Goal: Information Seeking & Learning: Learn about a topic

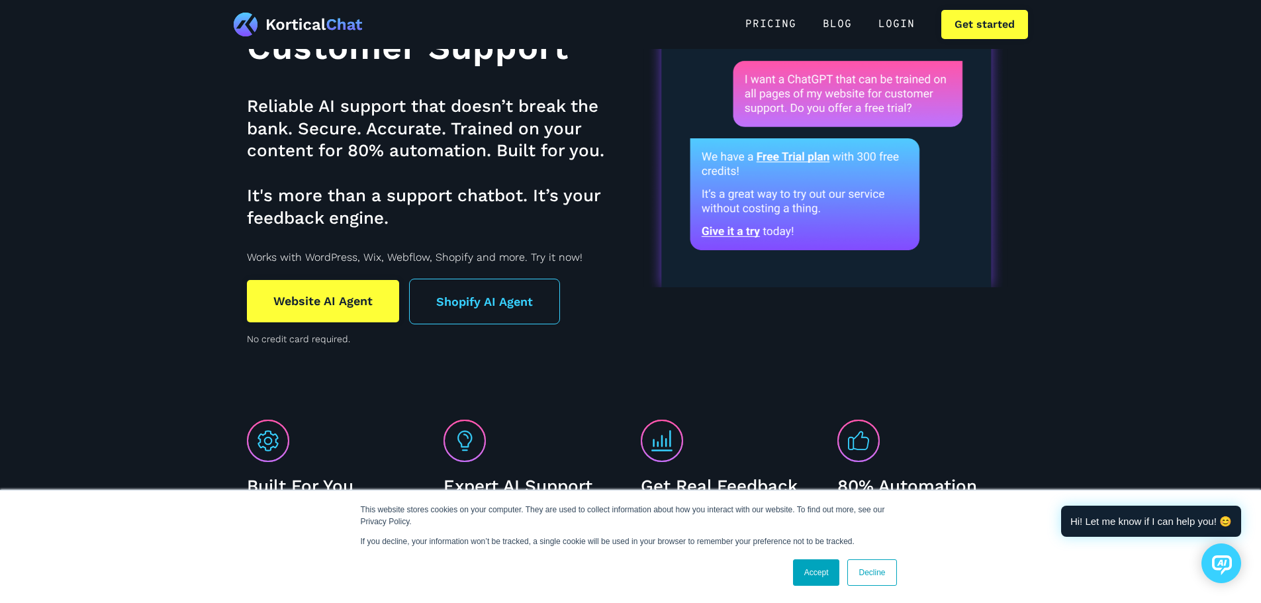
scroll to position [199, 0]
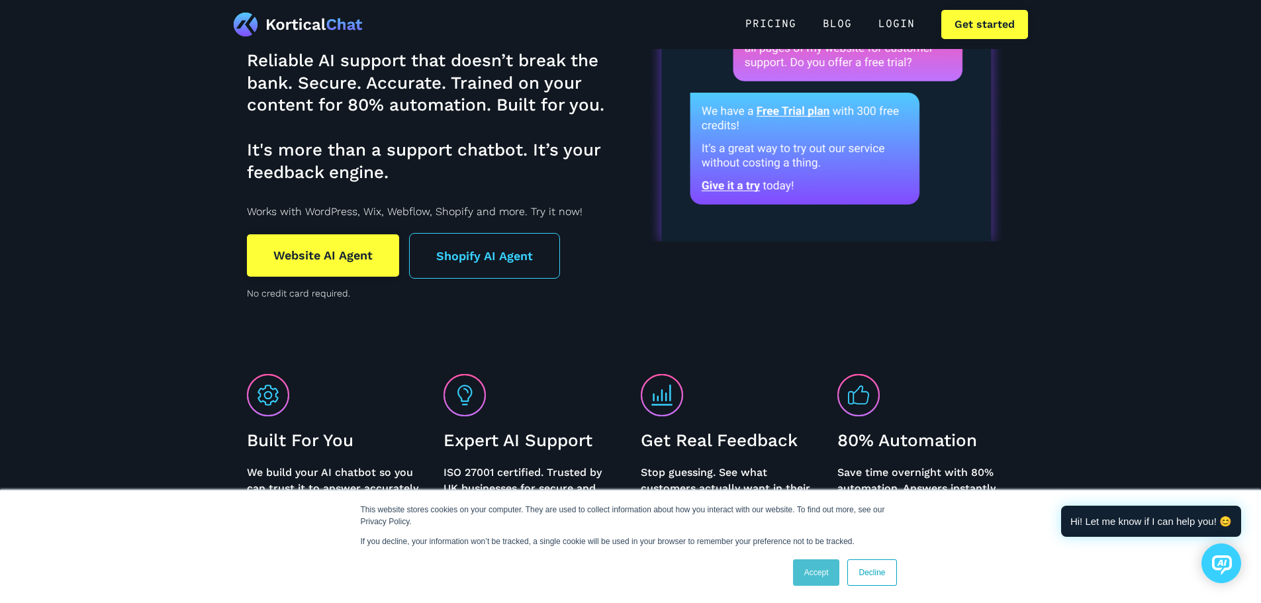
click at [828, 574] on link "Accept" at bounding box center [816, 572] width 47 height 26
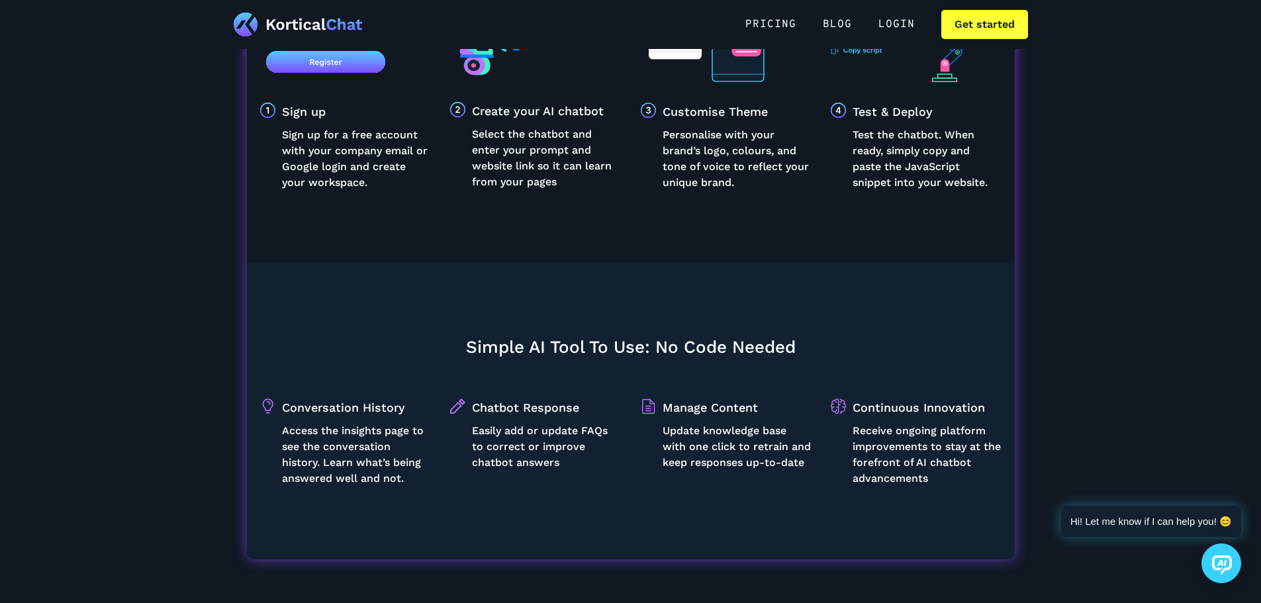
scroll to position [1919, 0]
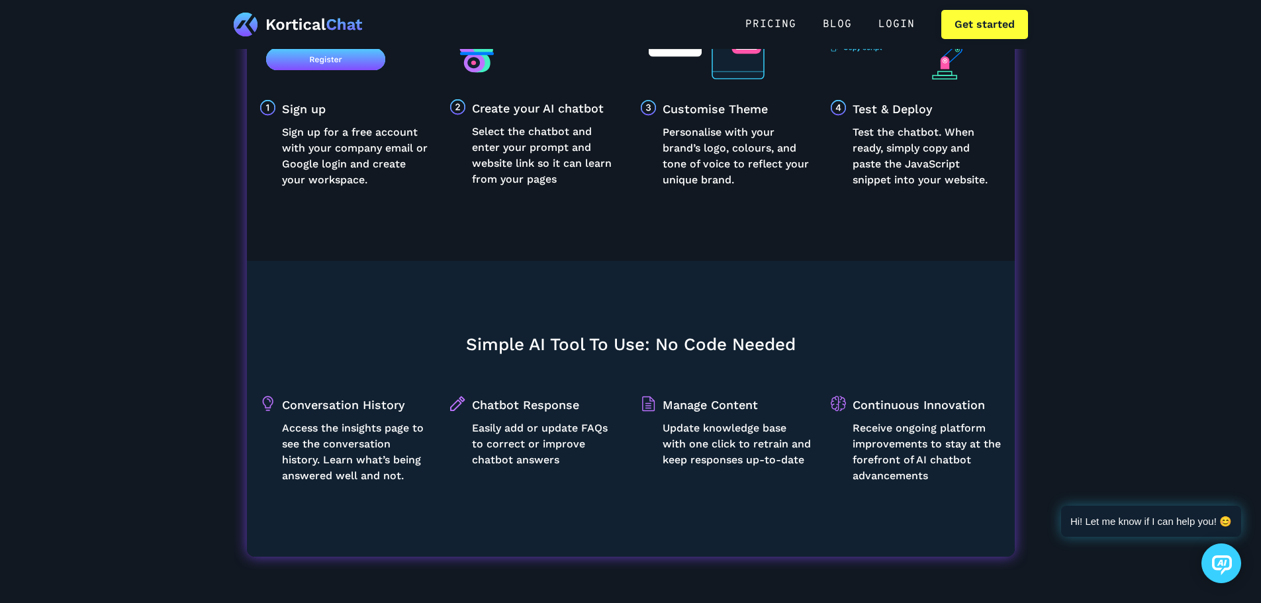
click at [512, 339] on h3 "Simple AI Tool To Use: No Code Needed" at bounding box center [631, 345] width 330 height 23
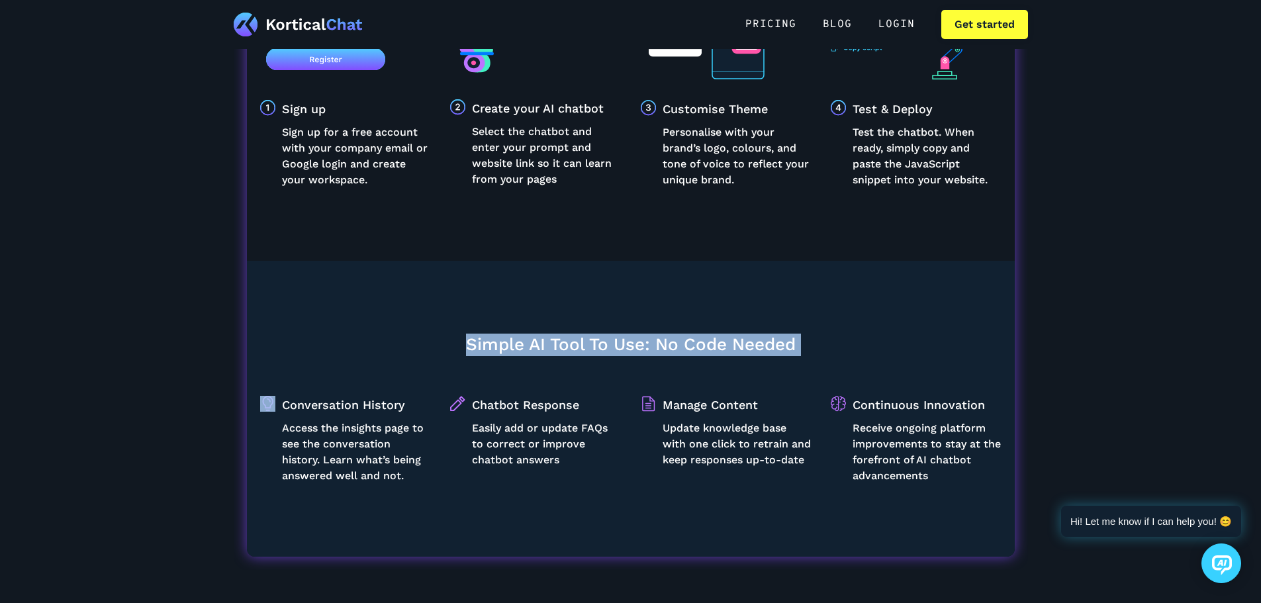
click at [512, 339] on h3 "Simple AI Tool To Use: No Code Needed" at bounding box center [631, 345] width 330 height 23
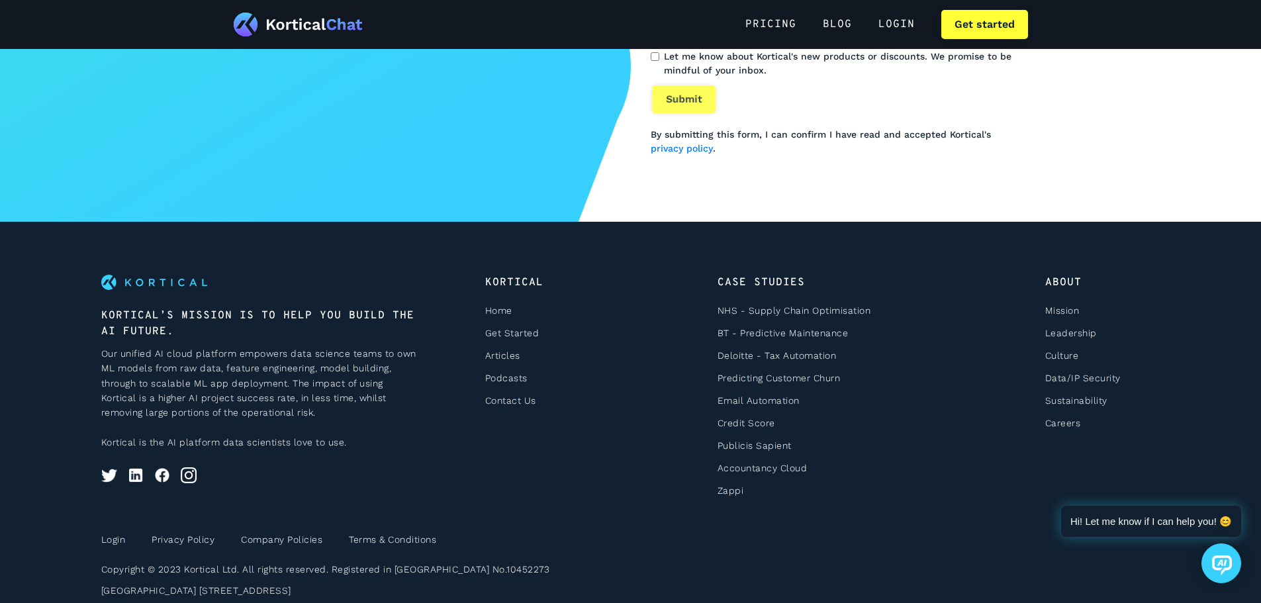
scroll to position [3520, 0]
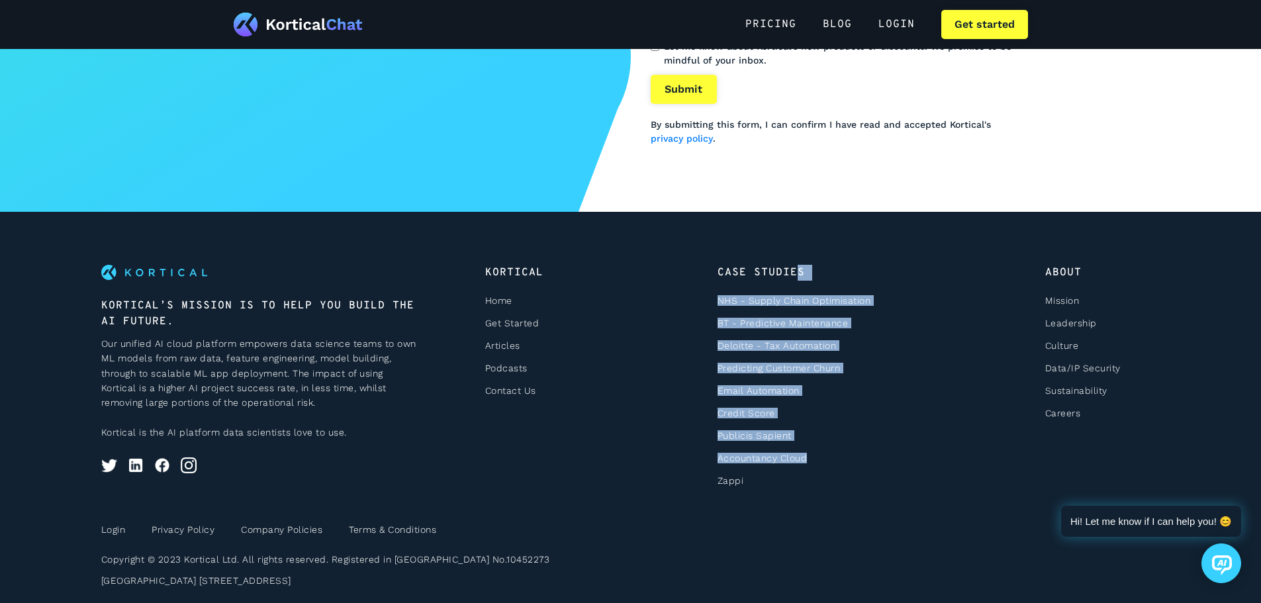
drag, startPoint x: 946, startPoint y: 479, endPoint x: 788, endPoint y: 271, distance: 261.2
click at [795, 275] on div "Kortical Home Get Started Articles Podcasts Contact Us Case Studies NHS - Suppl…" at bounding box center [802, 377] width 635 height 225
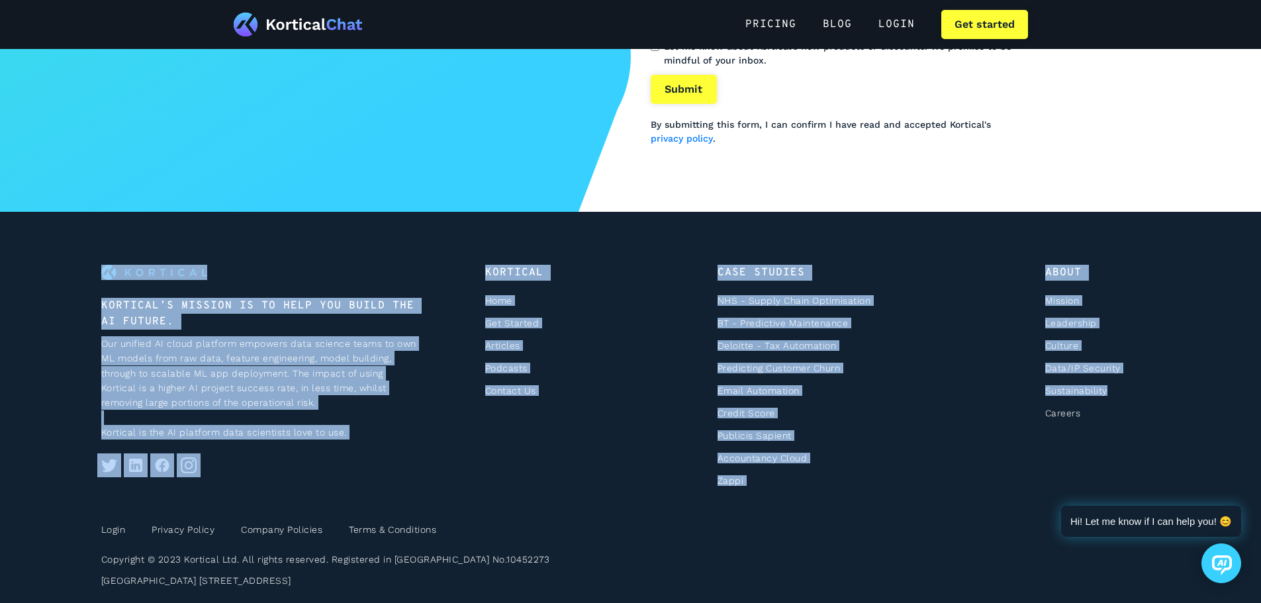
drag, startPoint x: 1150, startPoint y: 439, endPoint x: 252, endPoint y: 278, distance: 911.8
click at [254, 278] on div "KORTICAL’S MISSION IS TO HELP YOU BUILD THE AI FUTURE. Our unified AI cloud pla…" at bounding box center [630, 377] width 1059 height 225
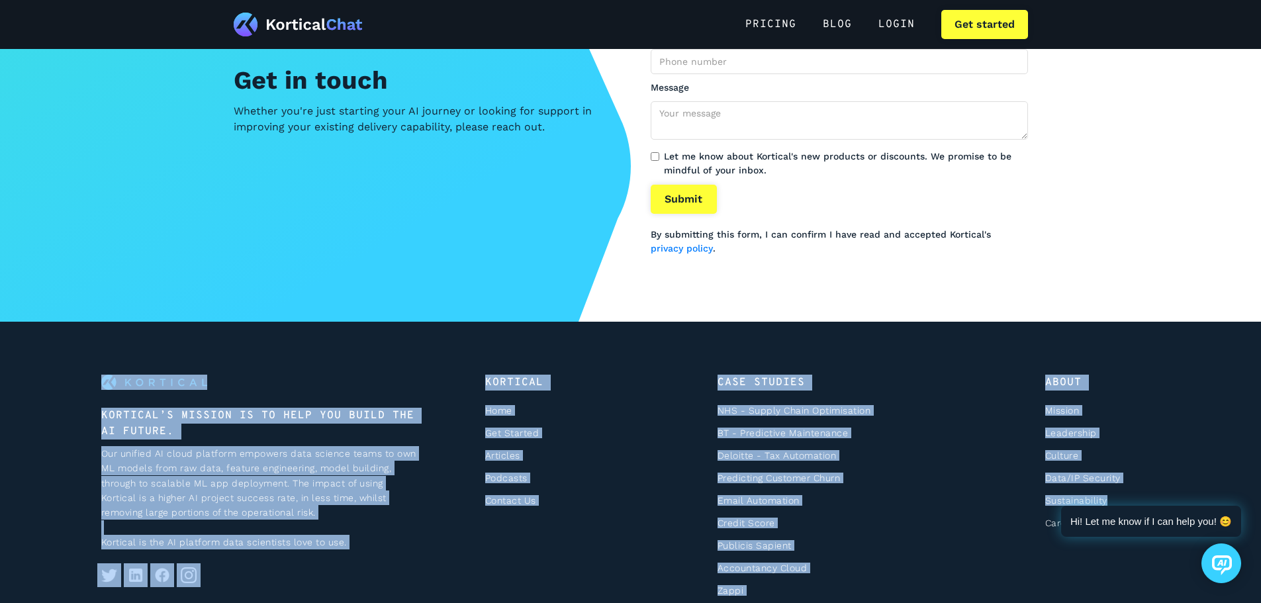
scroll to position [3189, 0]
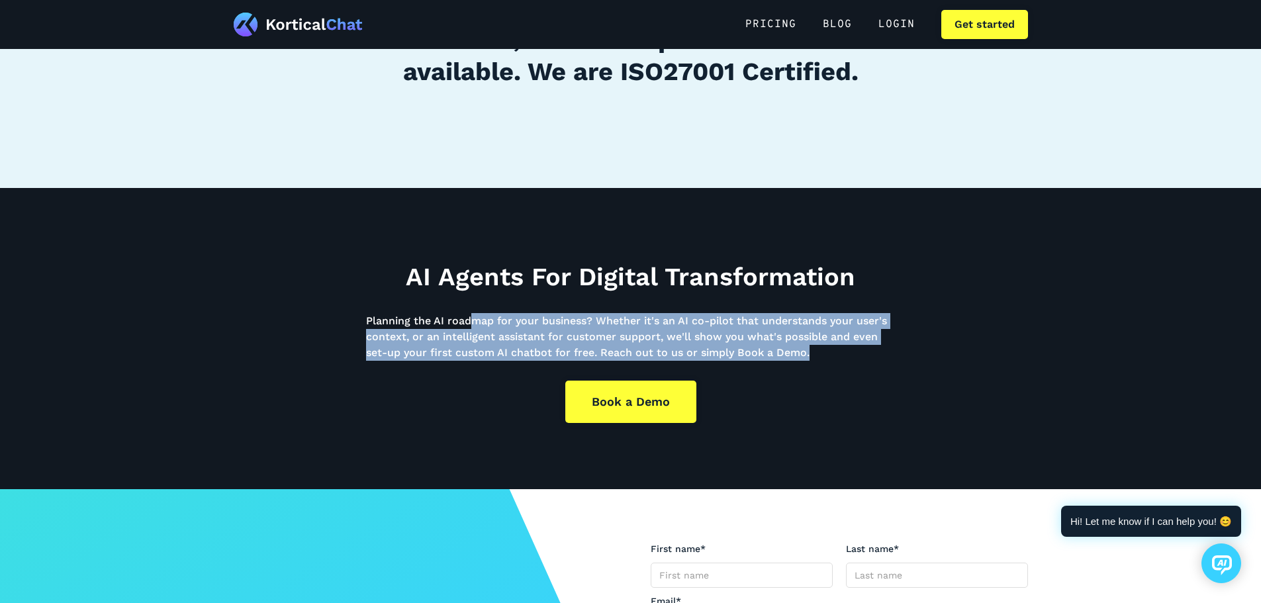
drag, startPoint x: 624, startPoint y: 338, endPoint x: 468, endPoint y: 320, distance: 157.2
click at [468, 320] on div "AI Agents For Digital Transformation Planning the AI roadmap for your business?…" at bounding box center [630, 338] width 1261 height 301
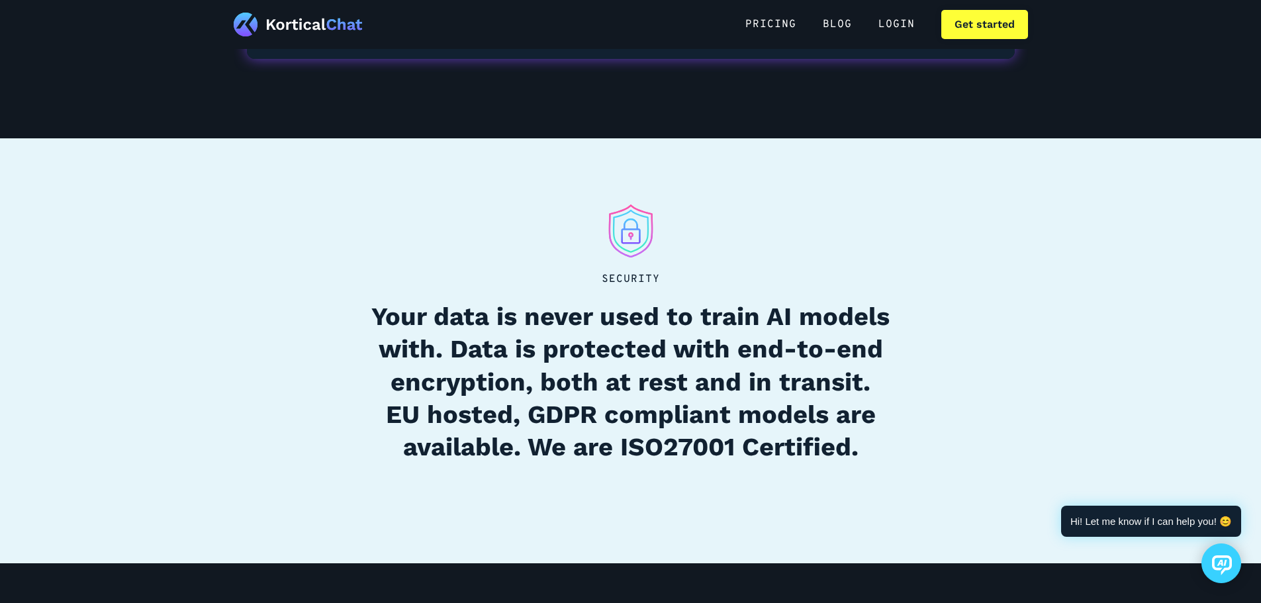
scroll to position [2329, 0]
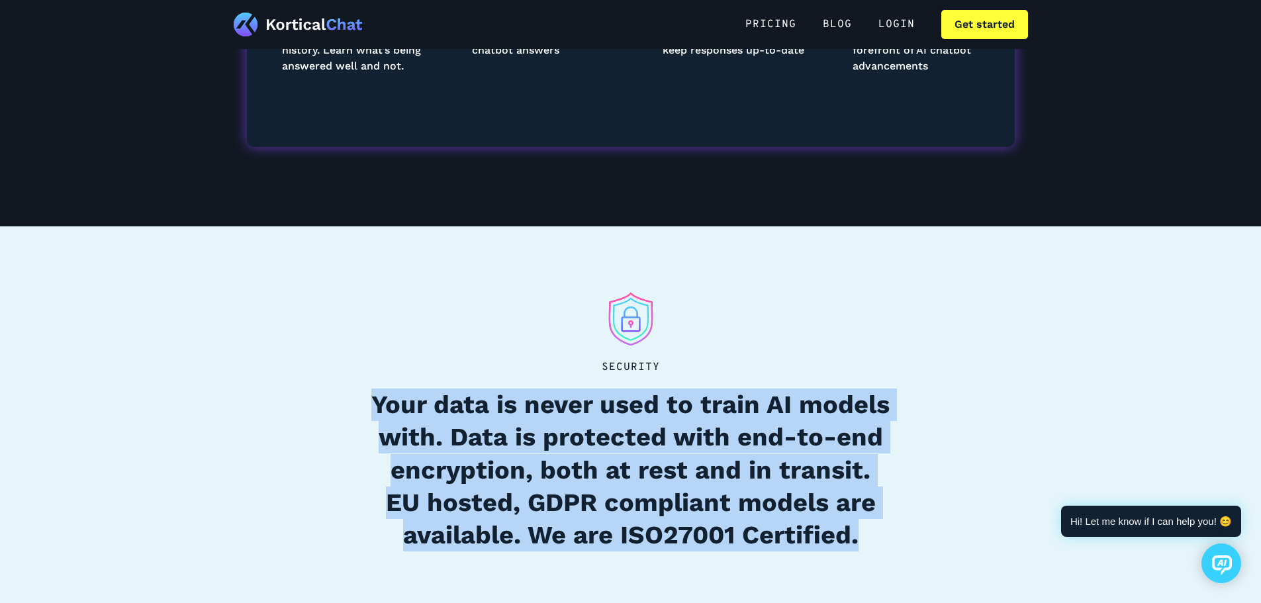
drag, startPoint x: 889, startPoint y: 556, endPoint x: 367, endPoint y: 402, distance: 544.9
click at [368, 402] on div "Security Your data is never used to train AI models with. Data is protected wit…" at bounding box center [630, 458] width 529 height 199
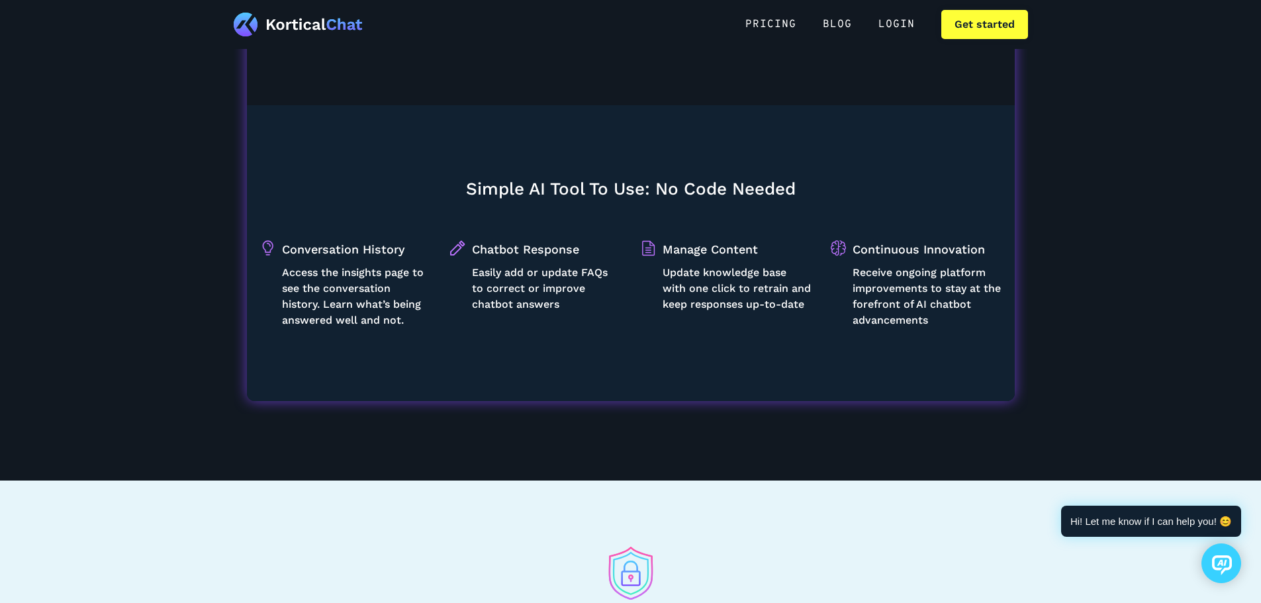
scroll to position [2064, 0]
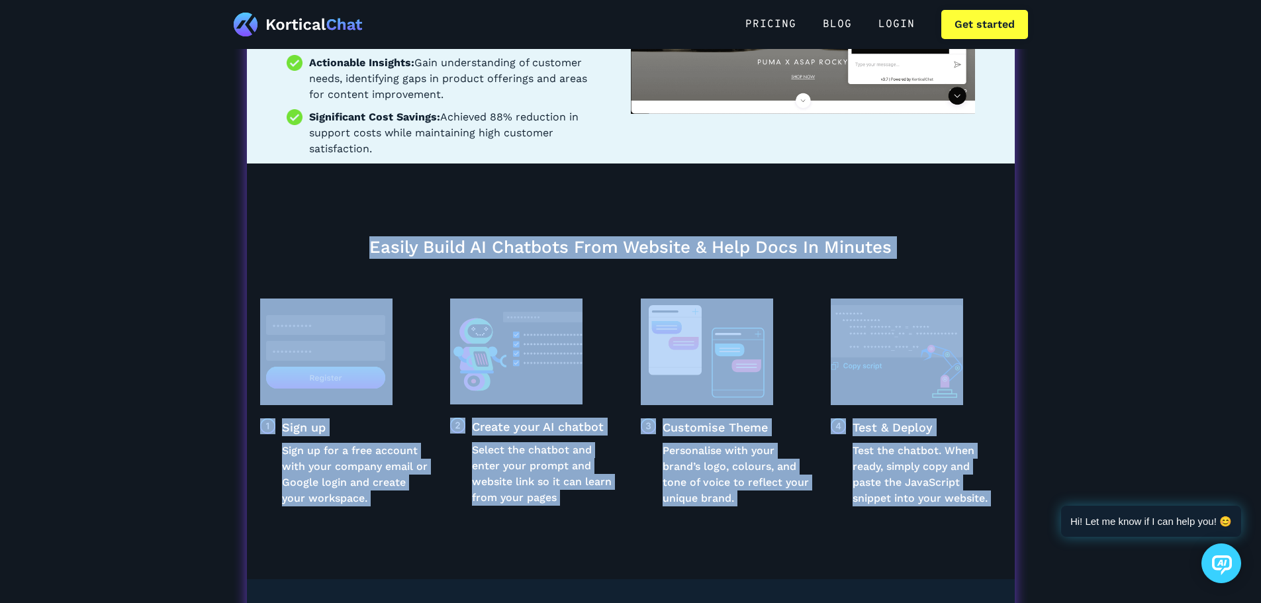
drag, startPoint x: 952, startPoint y: 334, endPoint x: 290, endPoint y: 235, distance: 669.1
click at [290, 235] on div "The Edit LDN automates over 80% of customer support queries with AI Chatbot Aff…" at bounding box center [631, 324] width 768 height 1101
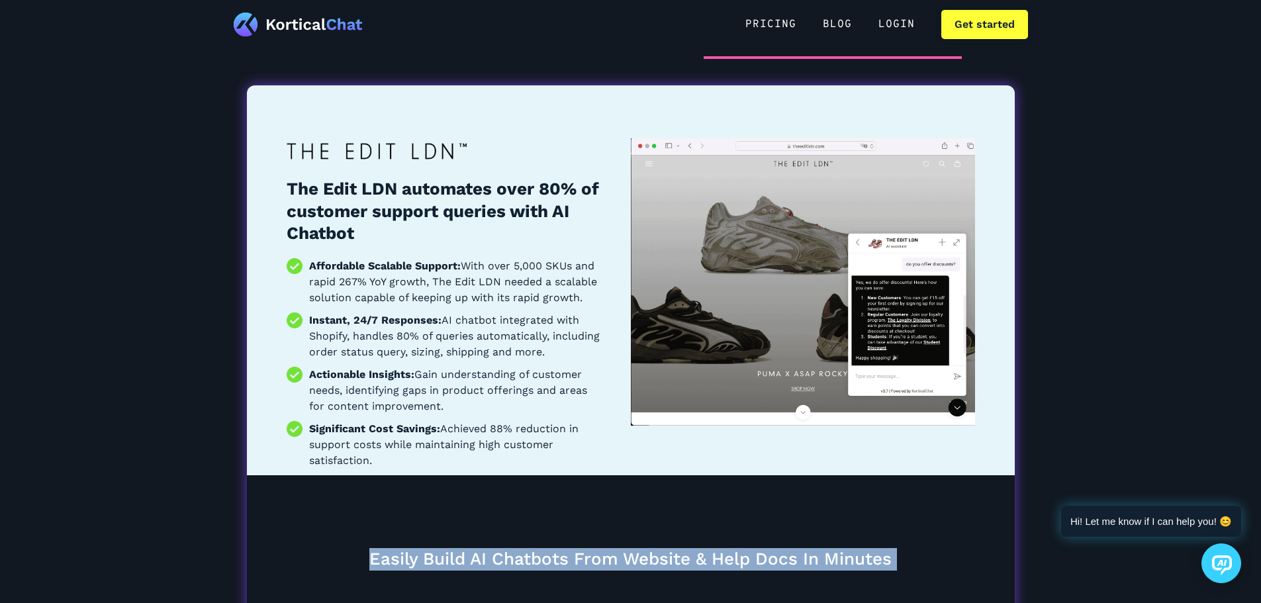
scroll to position [1270, 0]
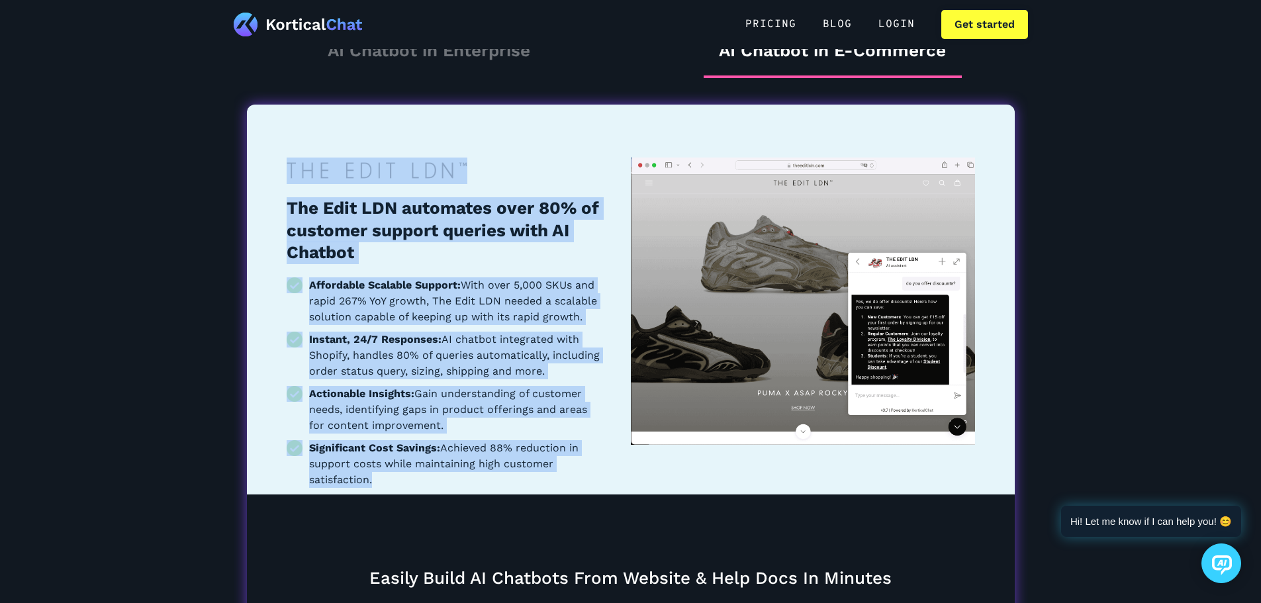
drag, startPoint x: 459, startPoint y: 484, endPoint x: 293, endPoint y: 169, distance: 356.7
click at [293, 169] on div "The Edit LDN automates over 80% of customer support queries with AI Chatbot Aff…" at bounding box center [446, 326] width 318 height 337
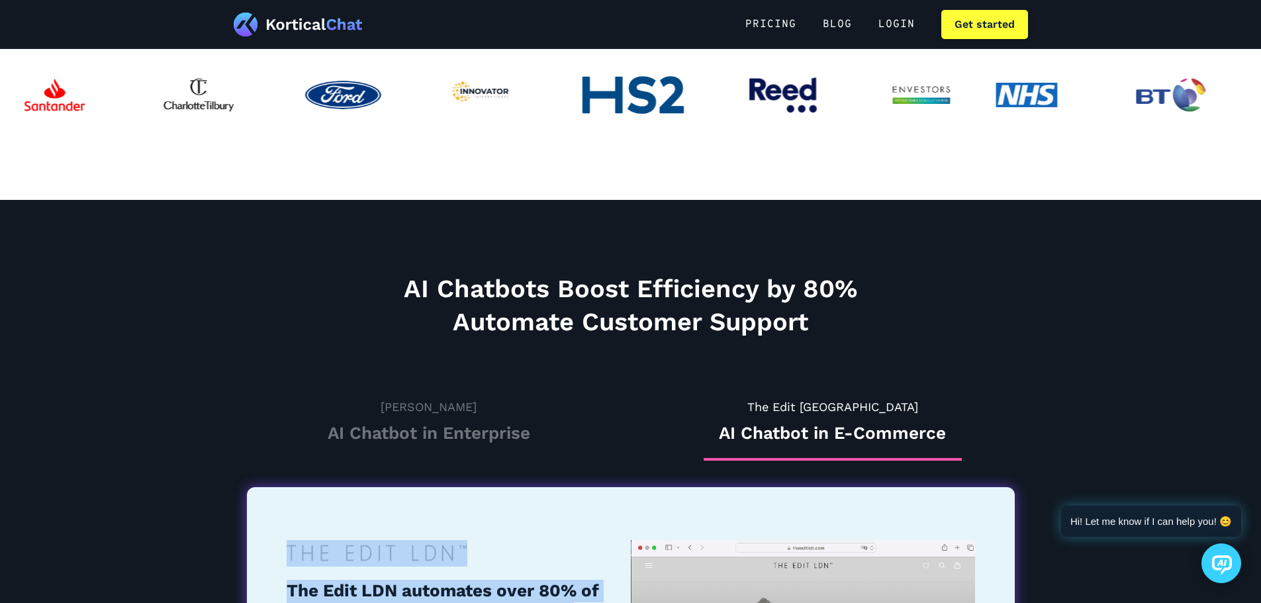
scroll to position [873, 0]
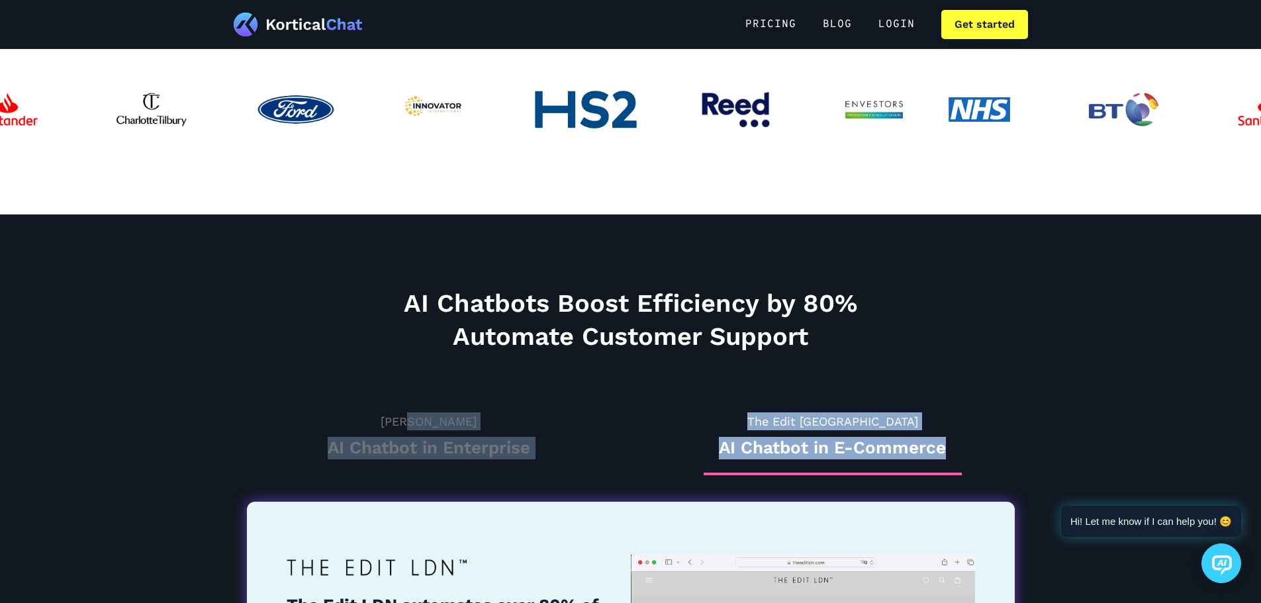
drag, startPoint x: 1038, startPoint y: 453, endPoint x: 490, endPoint y: 379, distance: 552.4
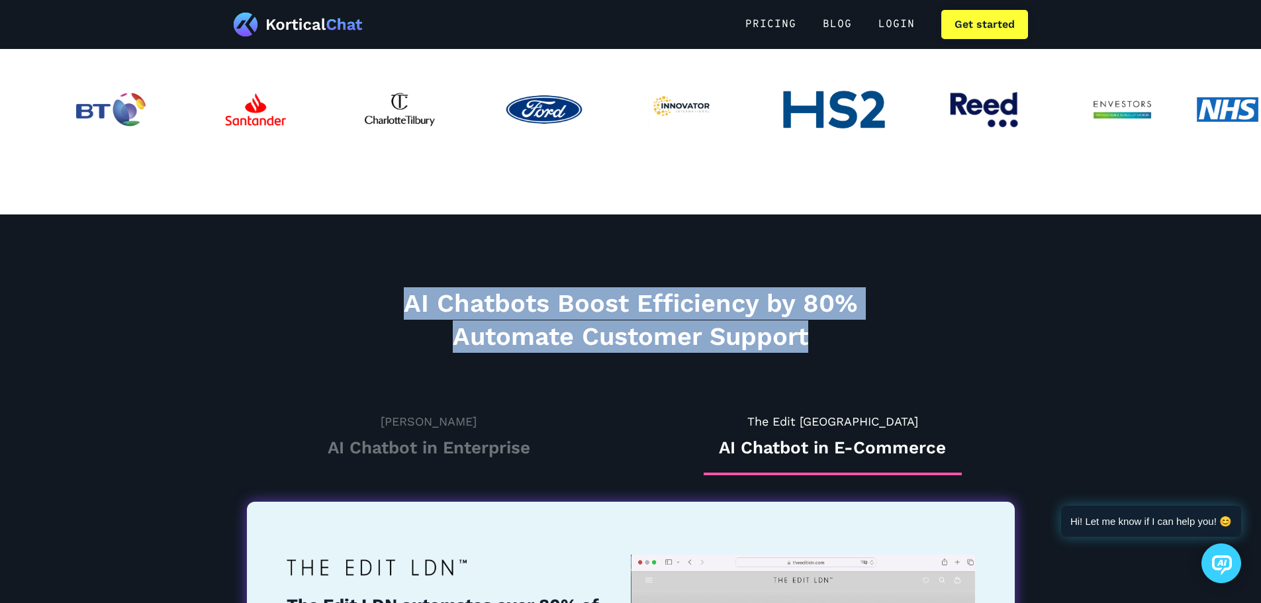
drag, startPoint x: 1076, startPoint y: 348, endPoint x: 355, endPoint y: 281, distance: 723.8
